Goal: Check status: Check status

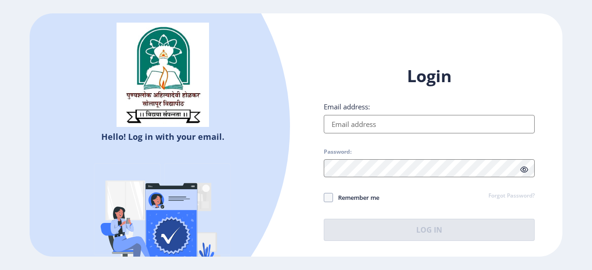
click at [343, 122] on input "Email address:" at bounding box center [429, 124] width 211 height 18
type input "[EMAIL_ADDRESS][DOMAIN_NAME]"
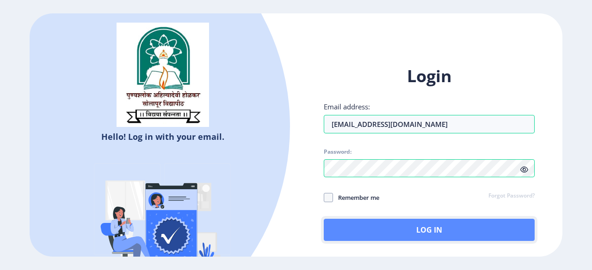
click at [383, 232] on button "Log In" at bounding box center [429, 230] width 211 height 22
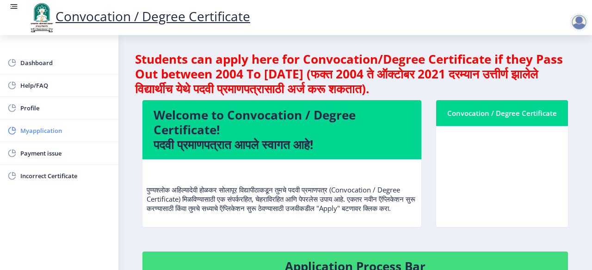
click at [31, 137] on link "Myapplication" at bounding box center [59, 131] width 118 height 22
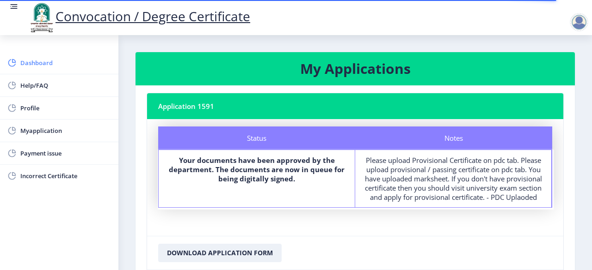
click at [51, 63] on span "Dashboard" at bounding box center [65, 62] width 91 height 11
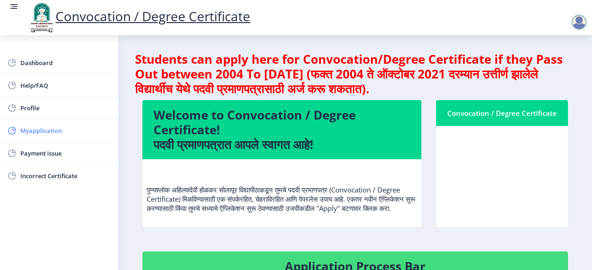
click at [69, 132] on span "Myapplication" at bounding box center [65, 130] width 91 height 11
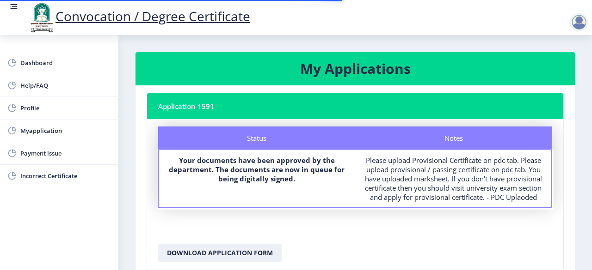
click at [280, 177] on b "Your documents have been approved by the department. The documents are now in q…" at bounding box center [257, 170] width 176 height 28
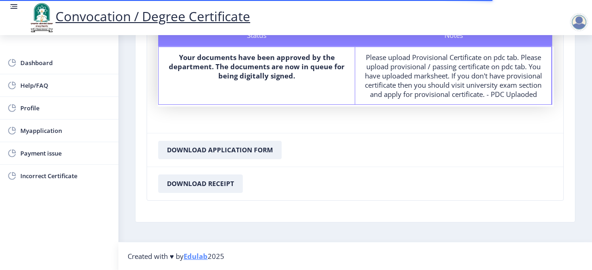
scroll to position [110, 0]
click at [54, 134] on span "Myapplication" at bounding box center [65, 130] width 91 height 11
click at [50, 57] on span "Dashboard" at bounding box center [65, 62] width 91 height 11
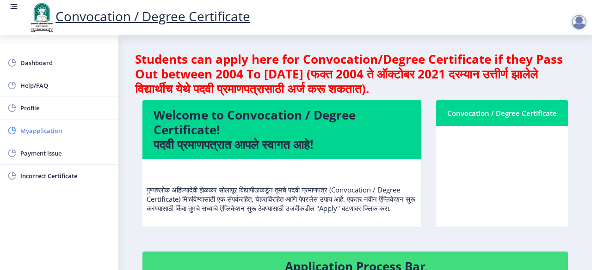
click at [38, 129] on span "Myapplication" at bounding box center [65, 130] width 91 height 11
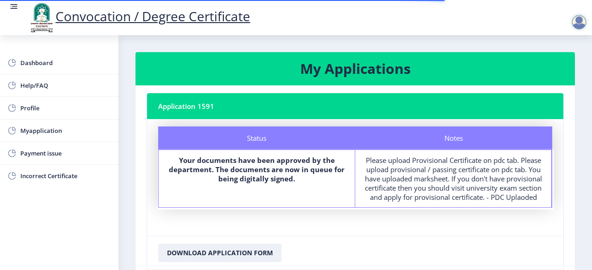
click at [286, 165] on b "Your documents have been approved by the department. The documents are now in q…" at bounding box center [257, 170] width 176 height 28
click at [211, 106] on nb-card-header "Application 1591" at bounding box center [355, 106] width 416 height 26
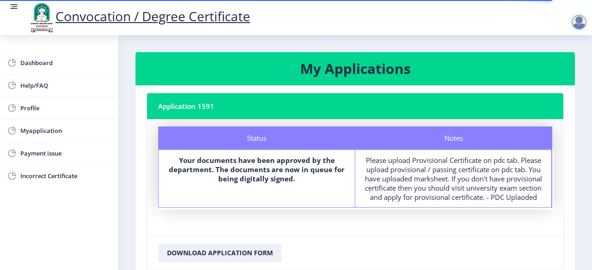
click at [338, 44] on nb-layout-column "My Applications Application 1591 Status Notes Status Your documents have been a…" at bounding box center [354, 190] width 473 height 310
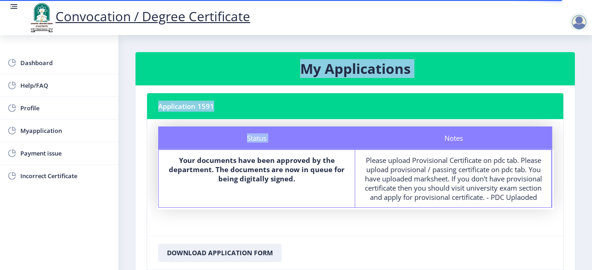
drag, startPoint x: 338, startPoint y: 44, endPoint x: 313, endPoint y: 125, distance: 85.1
click at [313, 125] on nb-layout-column "My Applications Application 1591 Status Notes Status Your documents have been a…" at bounding box center [354, 190] width 473 height 310
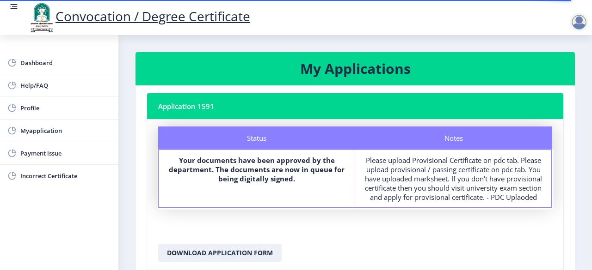
click at [307, 158] on b "Your documents have been approved by the department. The documents are now in q…" at bounding box center [257, 170] width 176 height 28
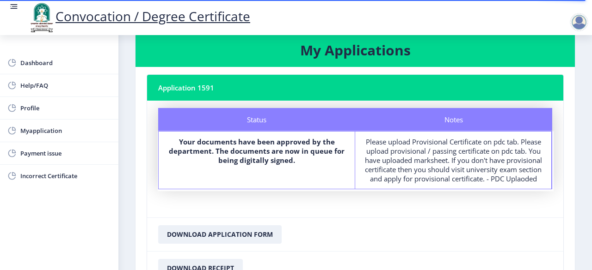
scroll to position [18, 0]
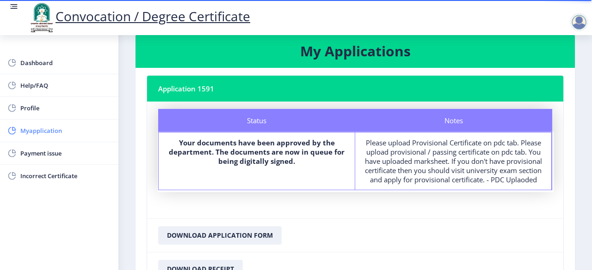
click at [44, 131] on span "Myapplication" at bounding box center [65, 130] width 91 height 11
